Goal: Information Seeking & Learning: Learn about a topic

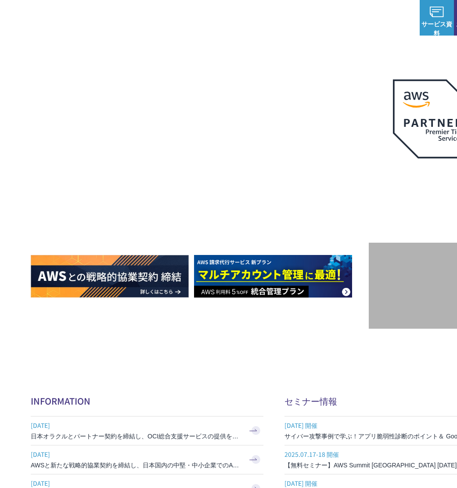
click at [83, 18] on span "NHN テコラス AWS総合支援サービス" at bounding box center [88, 17] width 37 height 37
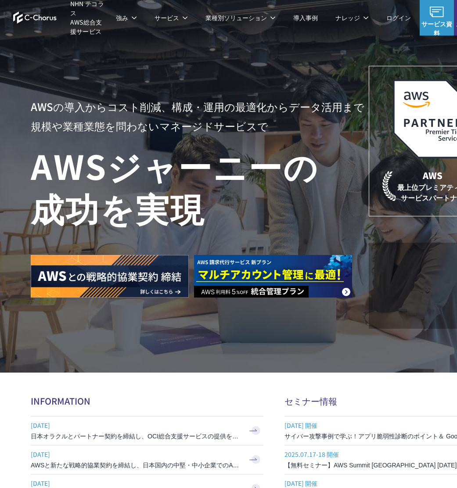
click at [24, 14] on img at bounding box center [35, 17] width 44 height 12
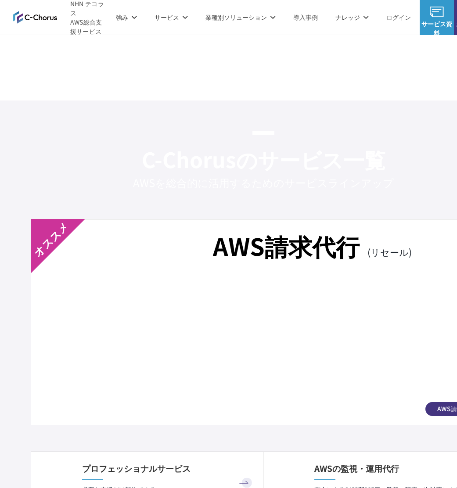
scroll to position [1449, 0]
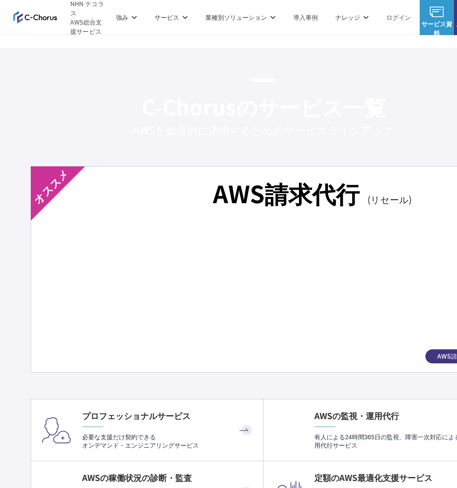
click at [368, 212] on div "AWS請求代行 (リセール) AWS請求代行" at bounding box center [264, 269] width 466 height 206
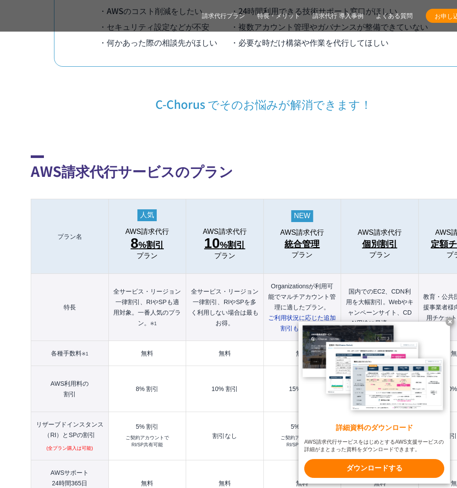
scroll to position [835, 0]
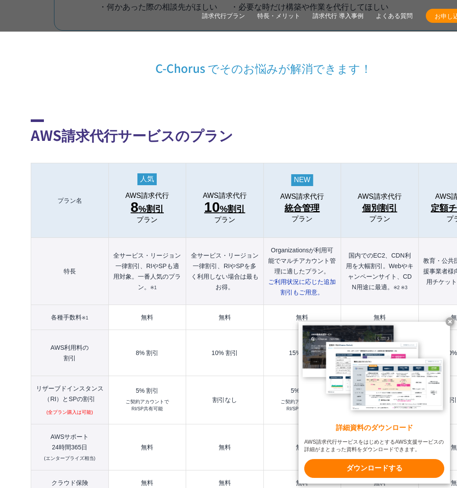
click at [448, 321] on x-t at bounding box center [450, 322] width 9 height 9
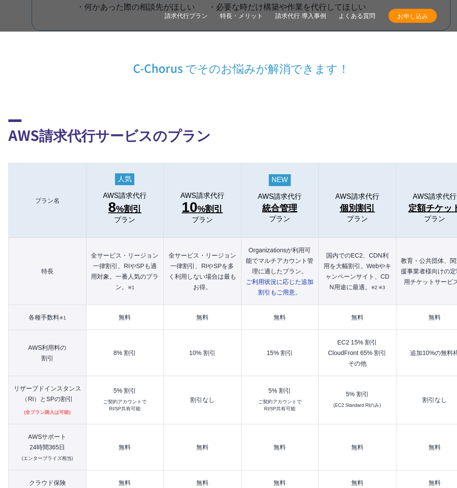
scroll to position [835, 70]
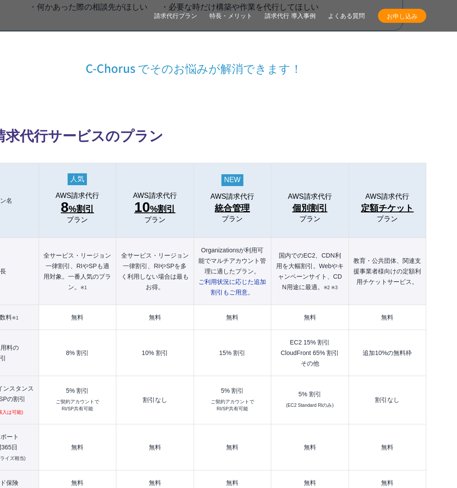
click at [388, 201] on span "定額チケット" at bounding box center [387, 208] width 53 height 14
